Goal: Task Accomplishment & Management: Manage account settings

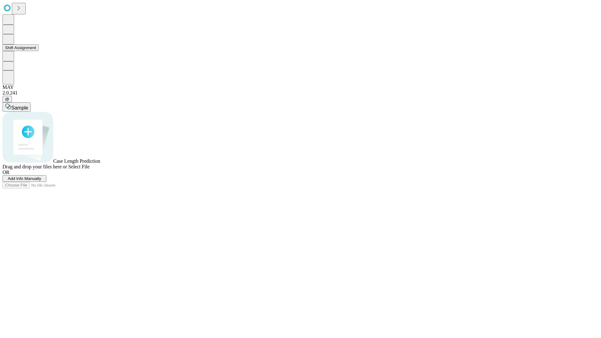
click at [38, 51] on button "Shift Assignment" at bounding box center [21, 47] width 36 height 7
